Goal: Transaction & Acquisition: Book appointment/travel/reservation

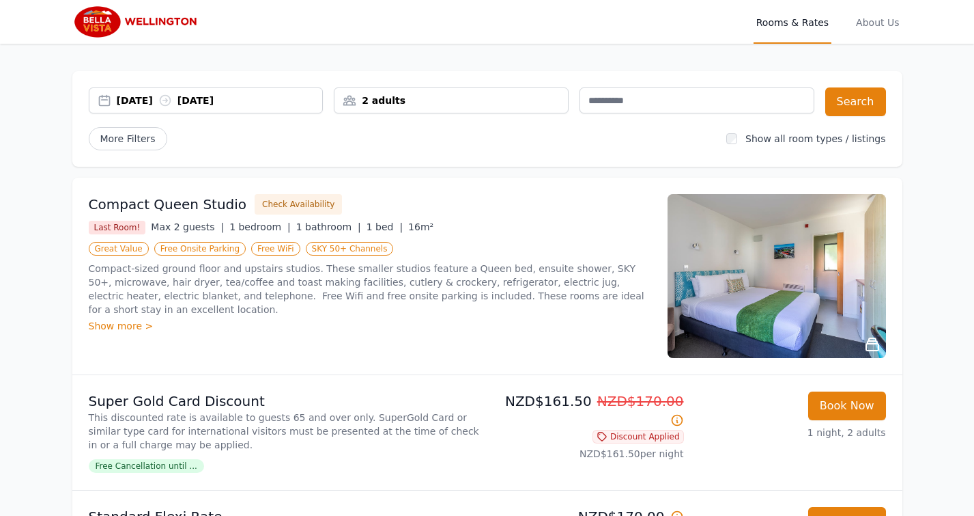
click at [112, 103] on div "[DATE] [DATE]" at bounding box center [206, 101] width 234 height 14
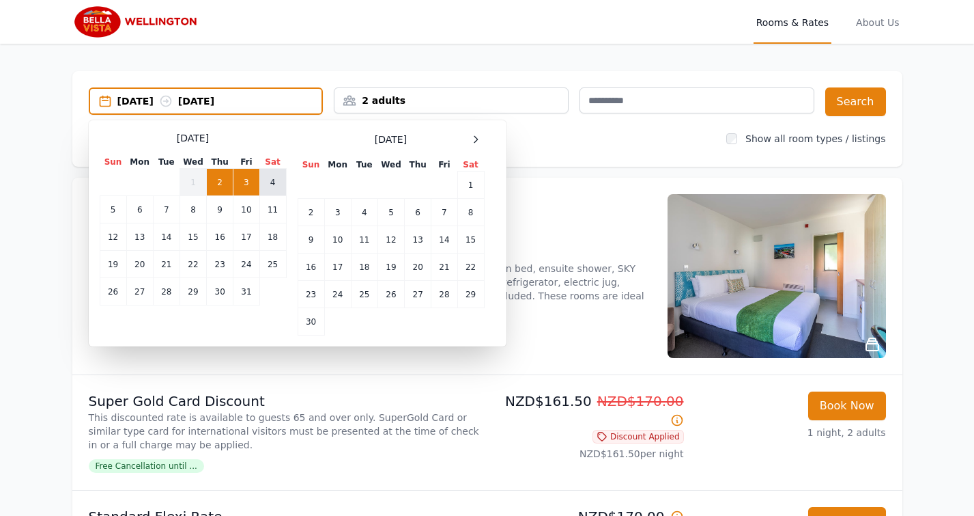
click at [270, 180] on td "4" at bounding box center [272, 182] width 27 height 27
click at [224, 98] on div "[DATE] --" at bounding box center [219, 101] width 205 height 14
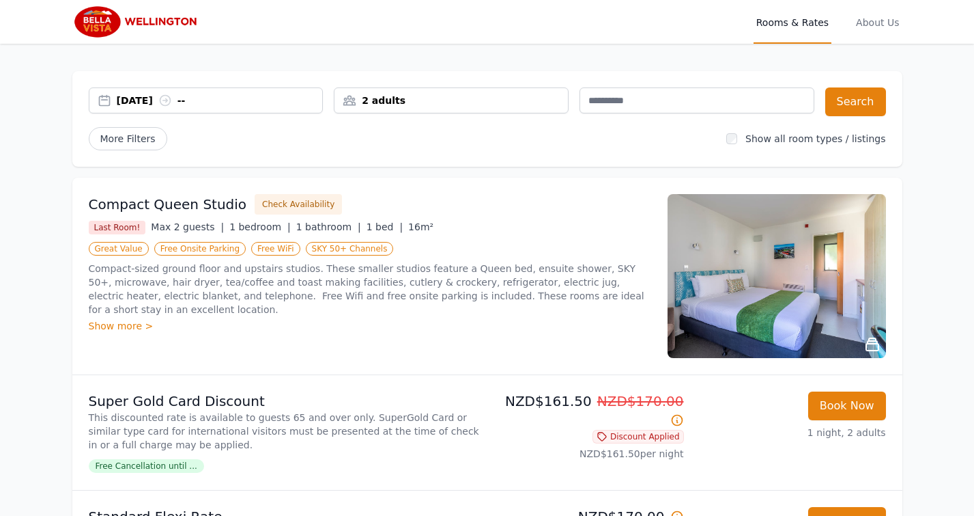
click at [260, 95] on div "[DATE] --" at bounding box center [220, 101] width 206 height 14
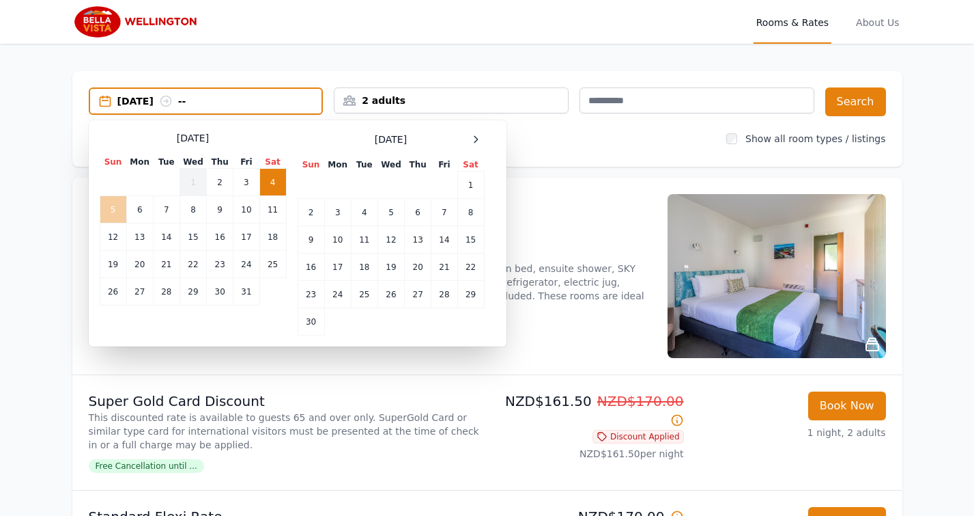
click at [113, 199] on td "5" at bounding box center [113, 209] width 27 height 27
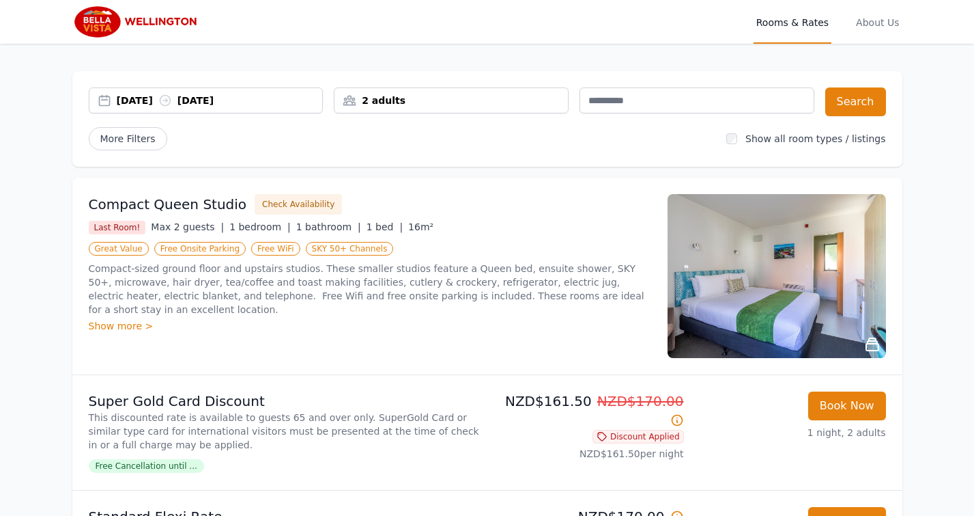
click at [520, 116] on div "[DATE] [DATE] 2 adults Search More Filters Show all room types / listings" at bounding box center [487, 119] width 830 height 96
click at [503, 99] on div "2 adults" at bounding box center [452, 101] width 234 height 14
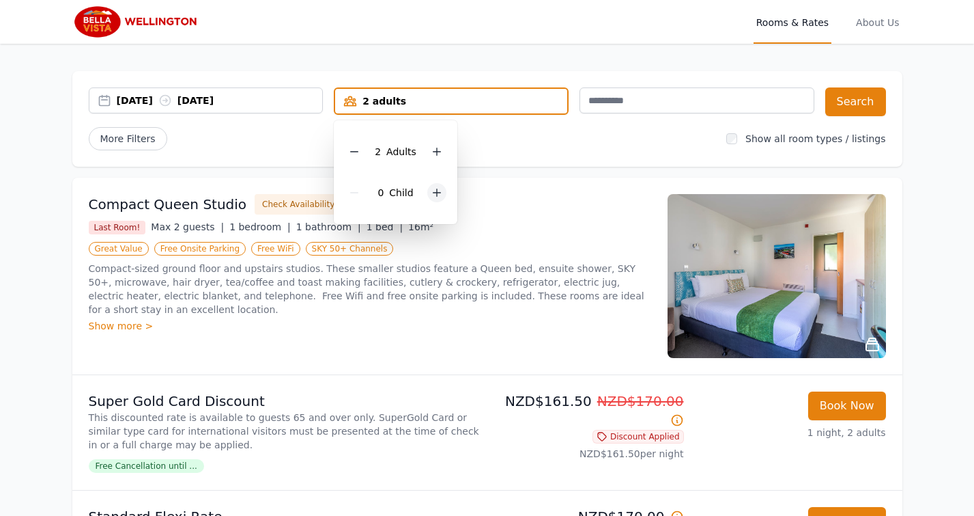
click at [439, 195] on icon at bounding box center [437, 192] width 11 height 11
click at [570, 154] on div "[DATE] [DATE] 2 adults, 1 child [DEMOGRAPHIC_DATA] Adult s 1 Child Search More …" at bounding box center [487, 119] width 830 height 96
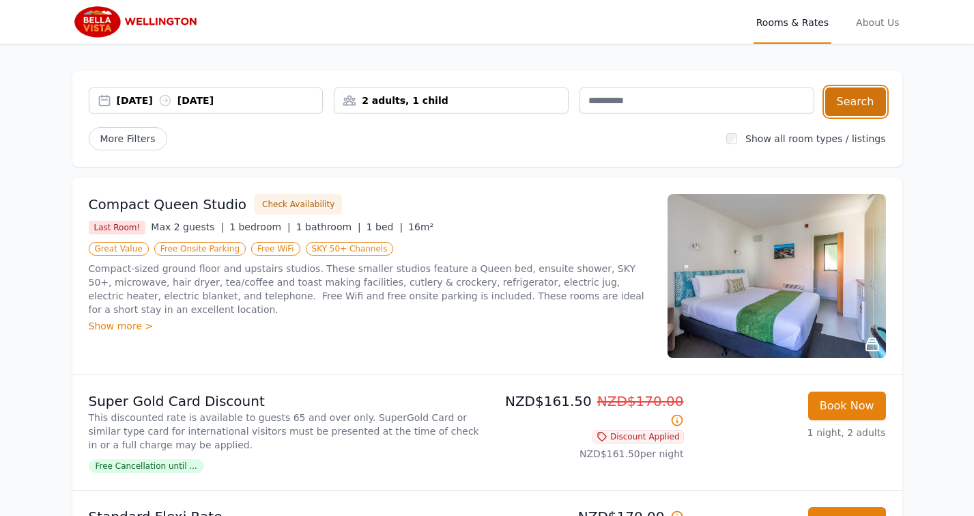
click at [865, 100] on button "Search" at bounding box center [856, 101] width 61 height 29
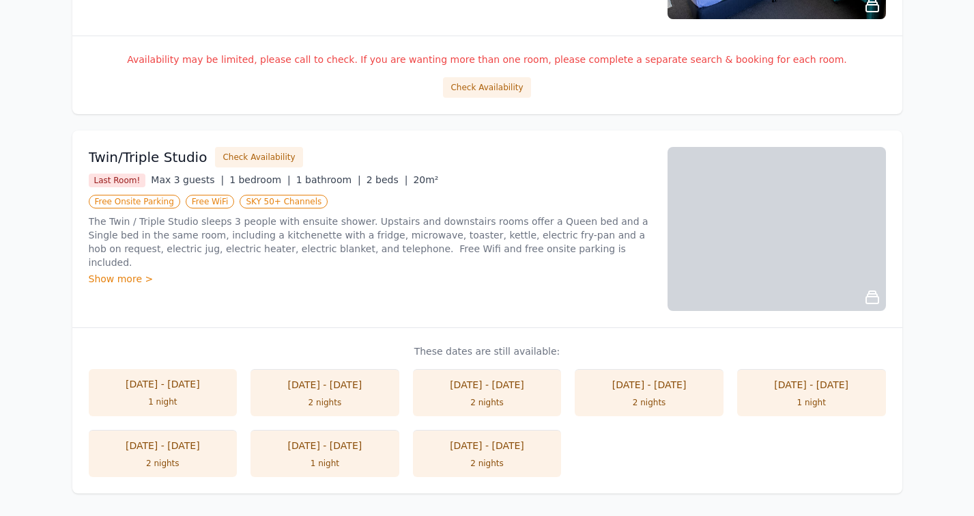
scroll to position [1067, 0]
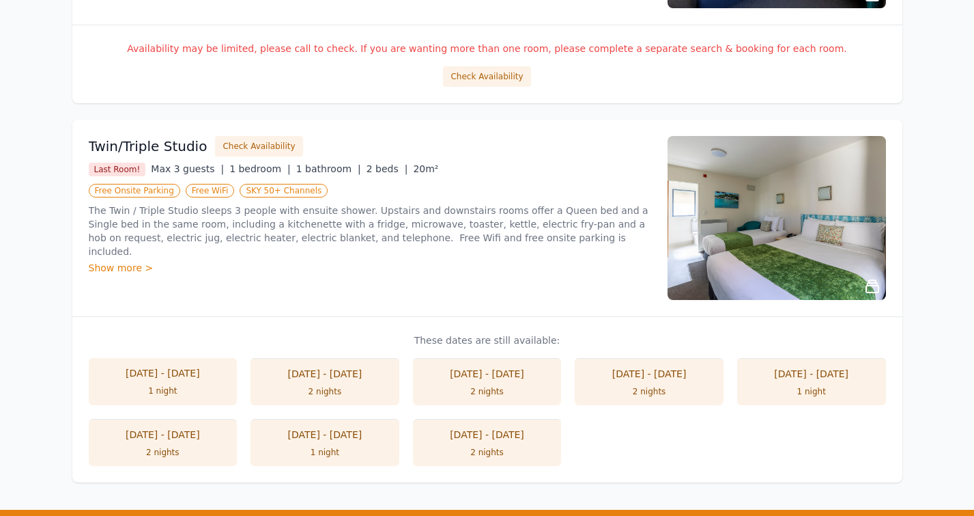
click at [169, 145] on h3 "Twin/Triple Studio" at bounding box center [148, 146] width 119 height 19
click at [248, 143] on button "Check Availability" at bounding box center [258, 146] width 87 height 20
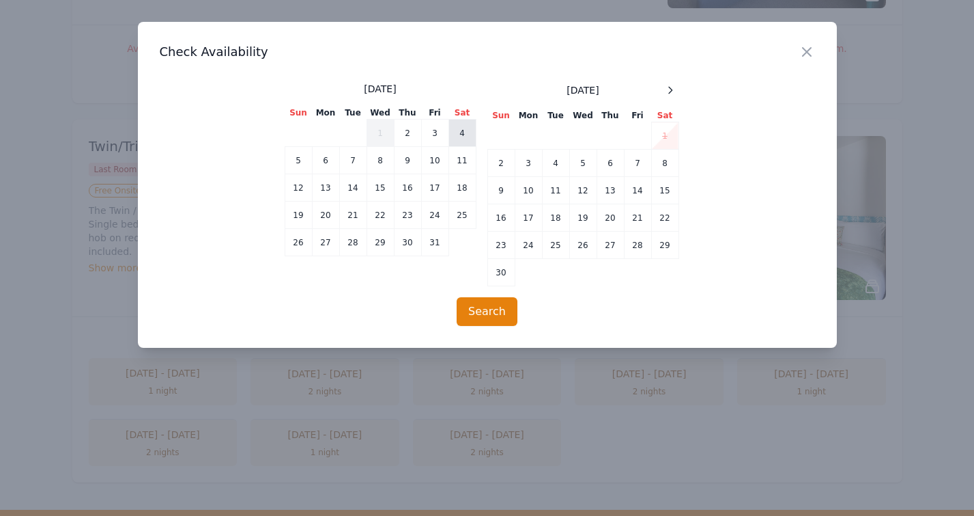
click at [467, 137] on td "4" at bounding box center [462, 132] width 27 height 27
click at [299, 157] on td "5" at bounding box center [298, 160] width 27 height 27
click at [493, 314] on button "Search" at bounding box center [487, 311] width 61 height 29
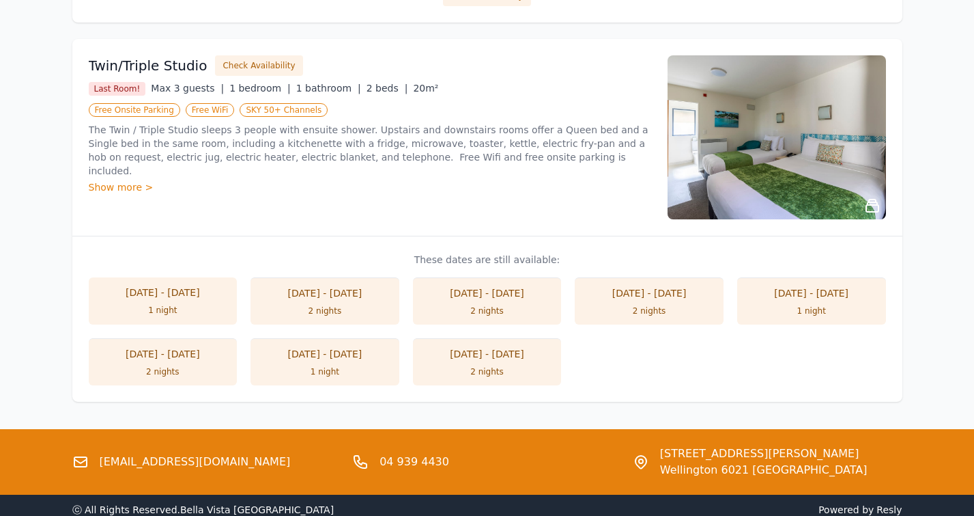
scroll to position [1148, 0]
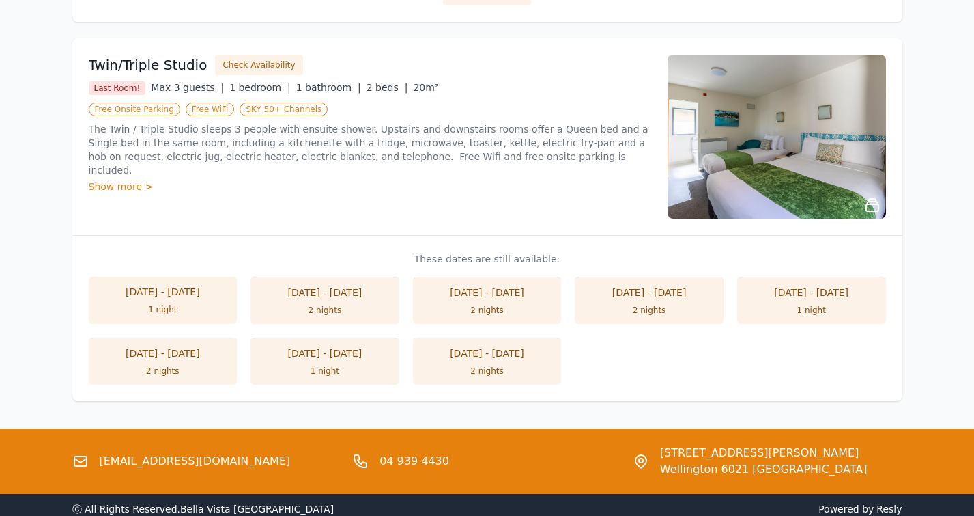
click at [636, 303] on li "[DATE] - [DATE] 2 nights" at bounding box center [649, 300] width 149 height 47
